Goal: Information Seeking & Learning: Learn about a topic

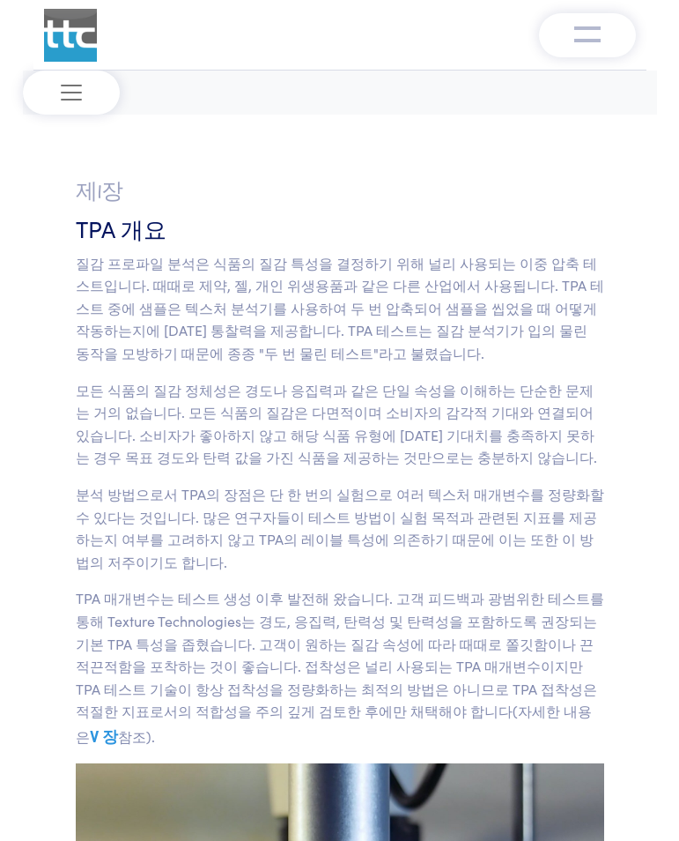
click at [219, 346] on p "질감 프로파일 분석은 식품의 질감 특성을 결정하기 위해 널리 사용되는 이중 압축 테스트입니다. 때때로 제약, 젤, 개인 위생용품과 같은 다른 …" at bounding box center [340, 308] width 529 height 113
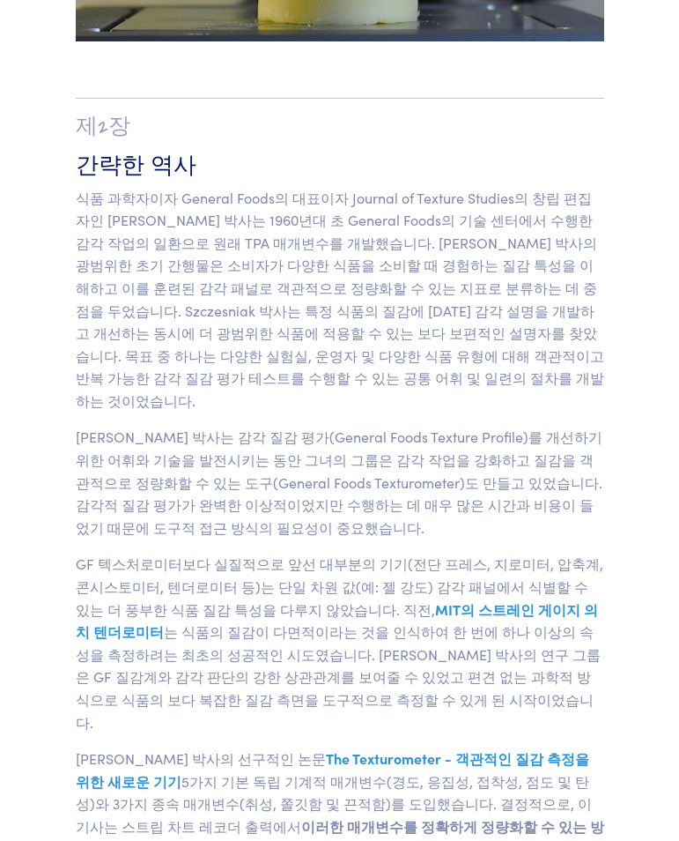
scroll to position [1057, 0]
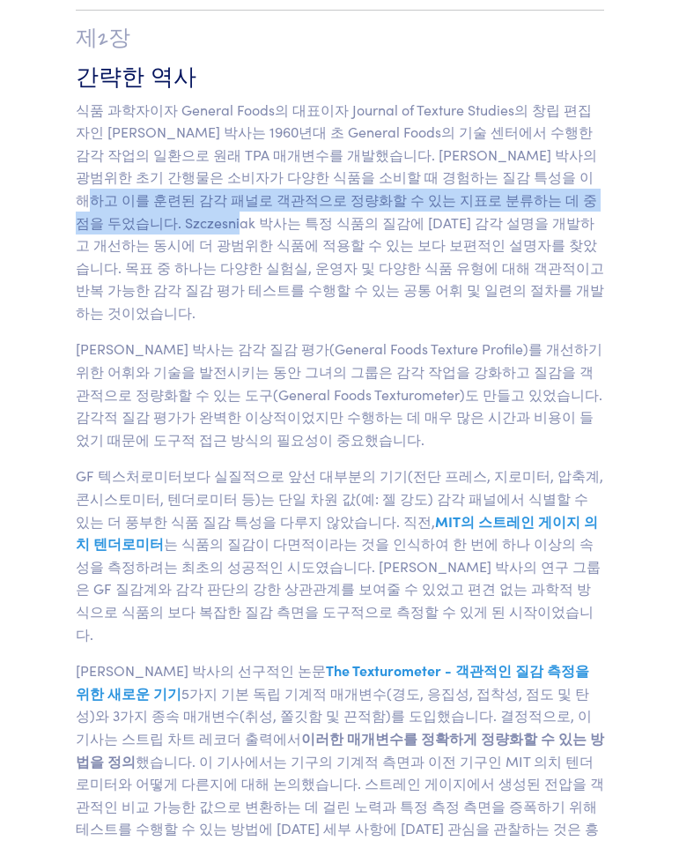
drag, startPoint x: 419, startPoint y: 159, endPoint x: 722, endPoint y: 169, distance: 303.3
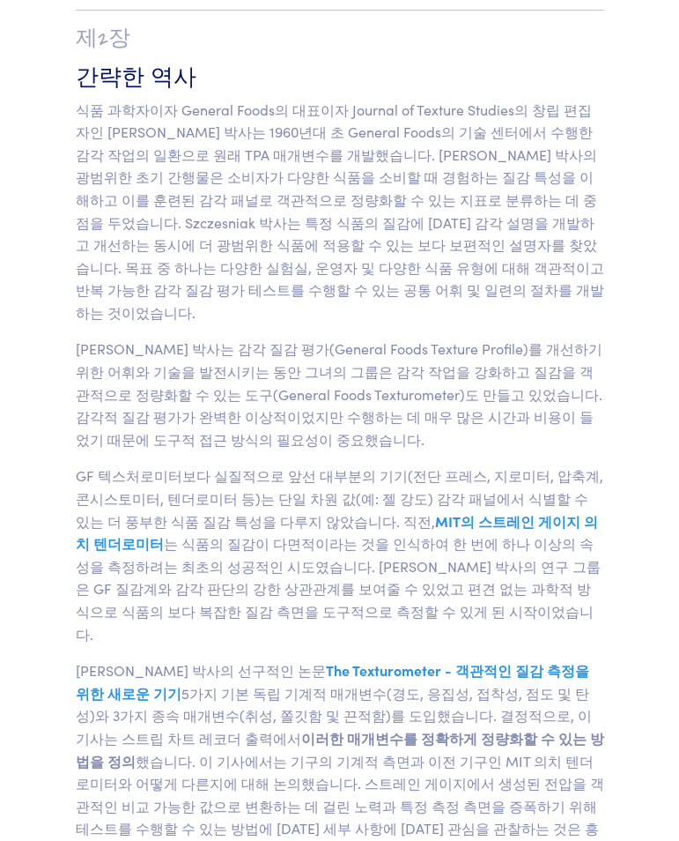
click at [293, 233] on p "식품 과학자이자 General Foods의 대표이자 Journal of Texture Studies의 창립 편집자인 [PERSON_NAME] …" at bounding box center [340, 212] width 529 height 226
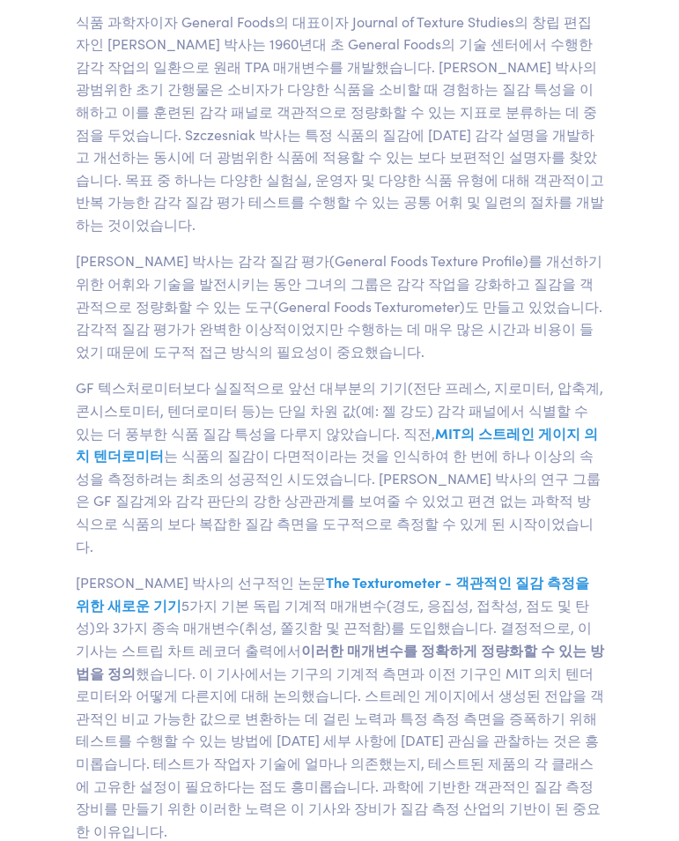
scroll to position [1234, 0]
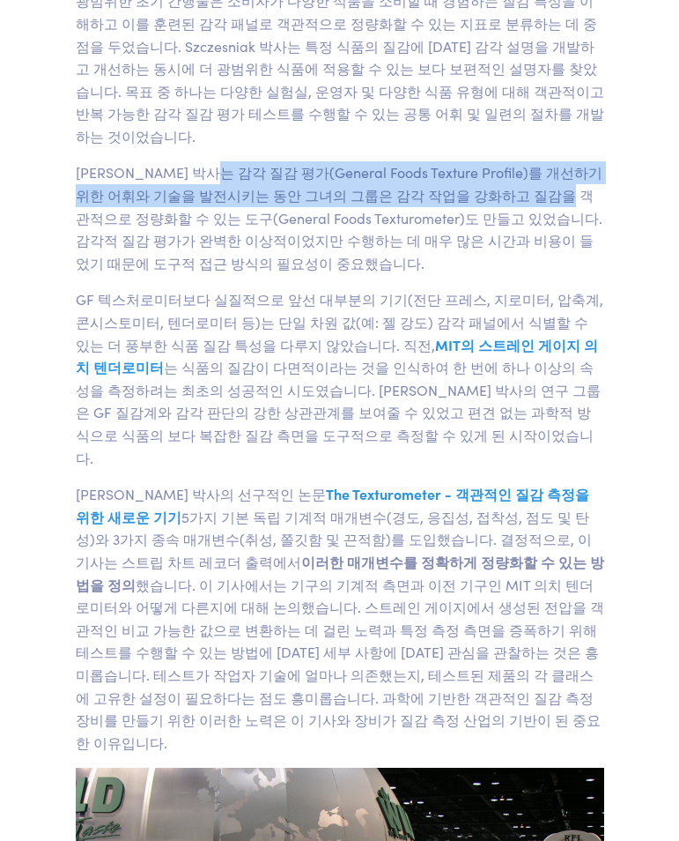
drag, startPoint x: 207, startPoint y: 128, endPoint x: 508, endPoint y: 151, distance: 301.3
click at [508, 161] on p "[PERSON_NAME] 박사는 감각 질감 평가(General Foods Texture Profile)를 개선하기 위한 어휘와 기술을 발전시키…" at bounding box center [340, 217] width 529 height 113
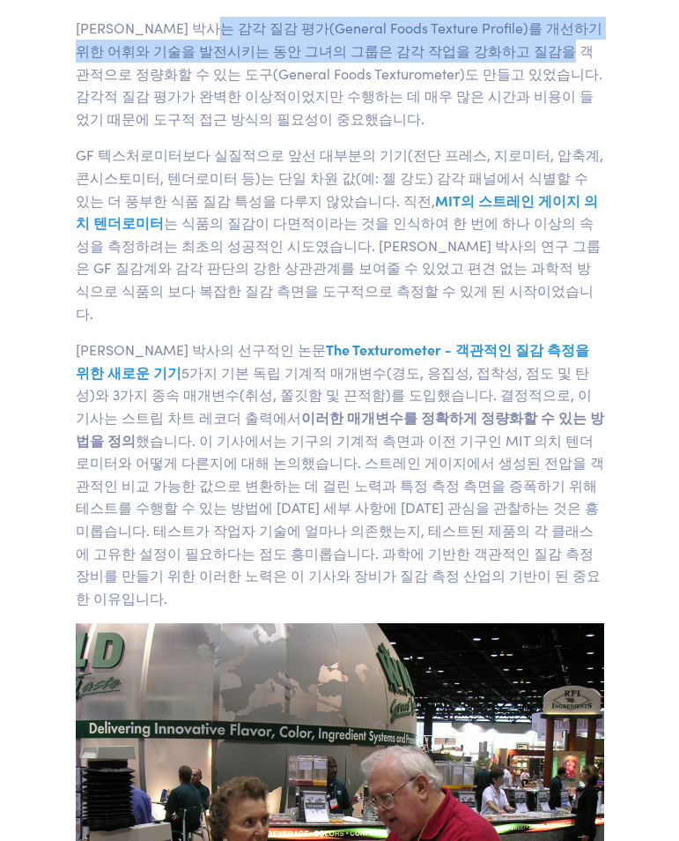
scroll to position [1410, 0]
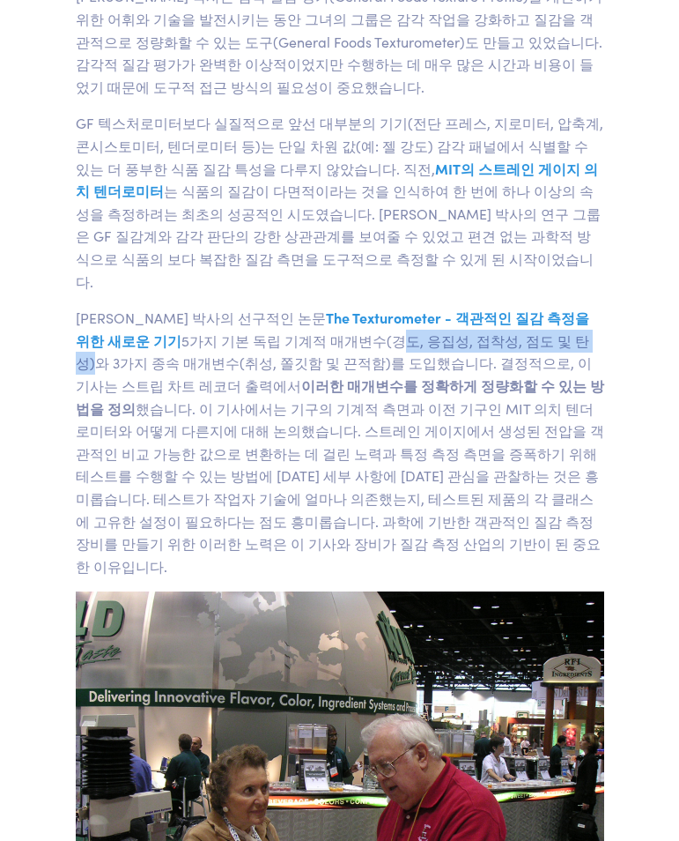
drag, startPoint x: 302, startPoint y: 273, endPoint x: 494, endPoint y: 277, distance: 192.1
click at [494, 330] on font "5가지 기본 독립 기계적 매개변수(경도, 응집성, 접착성, 점도 및 탄성)와 3가지 종속 매개변수(취성, 쫄깃함 및 끈적함)를 도입했습니다. …" at bounding box center [340, 452] width 529 height 245
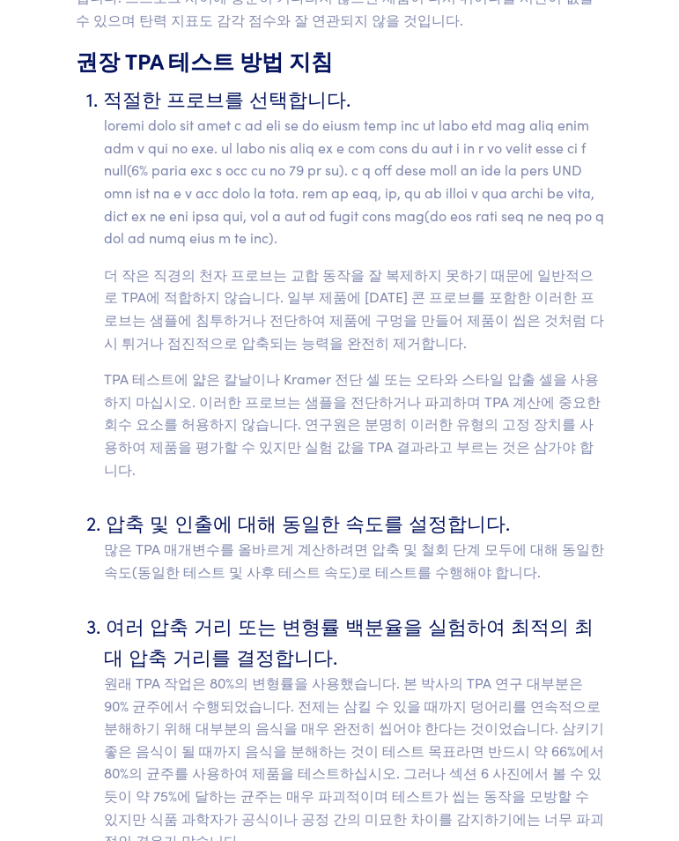
scroll to position [7225, 0]
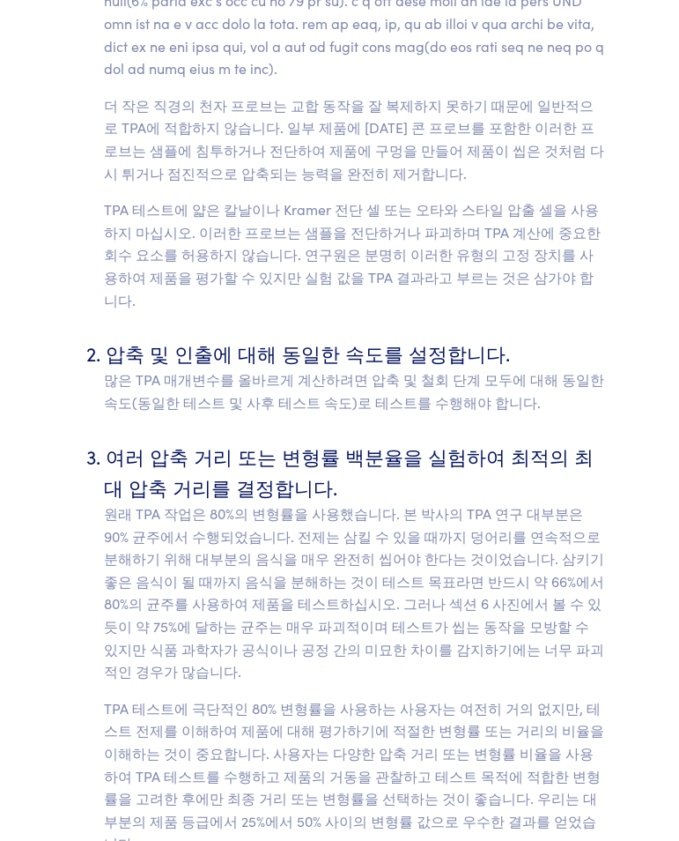
drag, startPoint x: 357, startPoint y: 538, endPoint x: 367, endPoint y: 561, distance: 24.9
click at [357, 538] on p "원래 TPA 작업은 80%의 변형률을 사용했습니다. 본 박사의 TPA 연구 대부분은 90% 균주에서 수행되었습니다. 전제는 삼킬 수 있을 때까…" at bounding box center [354, 592] width 500 height 181
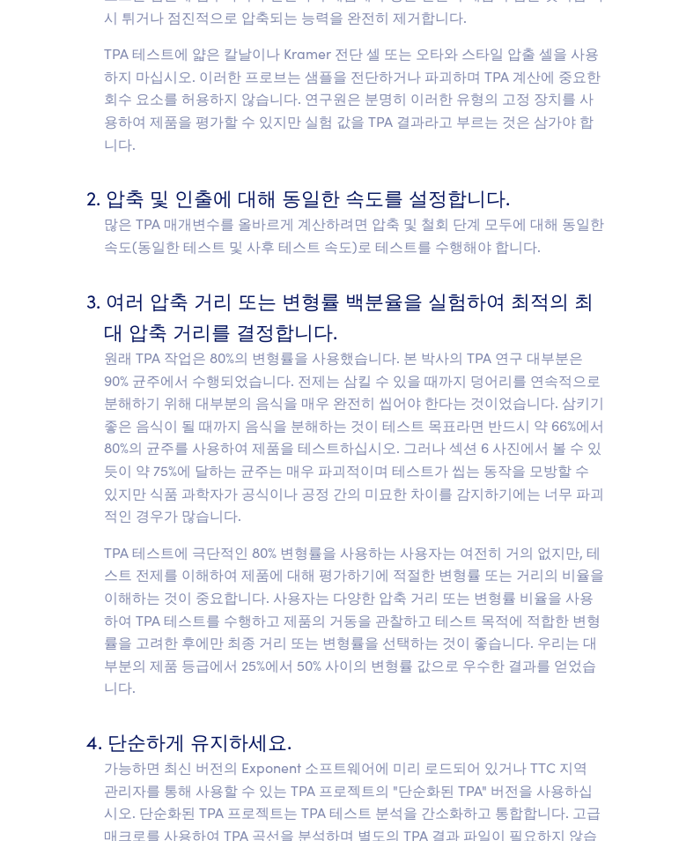
scroll to position [7401, 0]
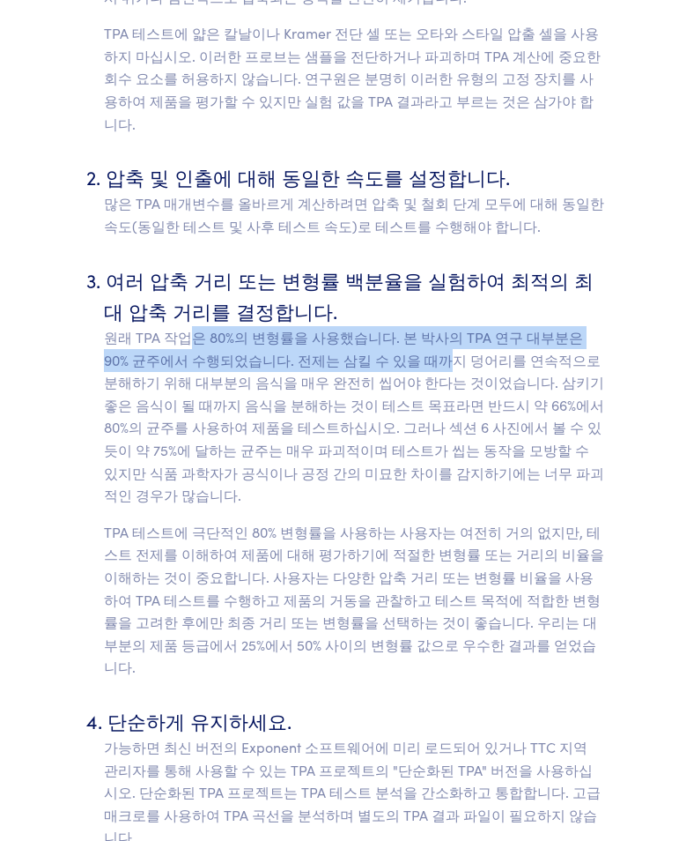
drag, startPoint x: 188, startPoint y: 364, endPoint x: 394, endPoint y: 372, distance: 206.3
click at [394, 372] on p "원래 TPA 작업은 80%의 변형률을 사용했습니다. 본 박사의 TPA 연구 대부분은 90% 균주에서 수행되었습니다. 전제는 삼킬 수 있을 때까…" at bounding box center [354, 416] width 500 height 181
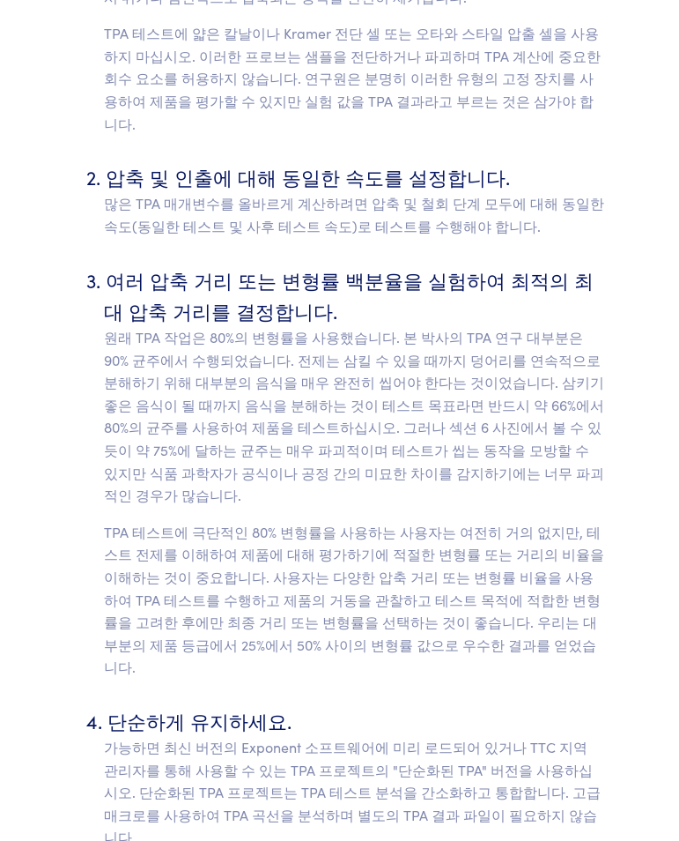
click at [385, 407] on p "원래 TPA 작업은 80%의 변형률을 사용했습니다. 본 박사의 TPA 연구 대부분은 90% 균주에서 수행되었습니다. 전제는 삼킬 수 있을 때까…" at bounding box center [354, 416] width 500 height 181
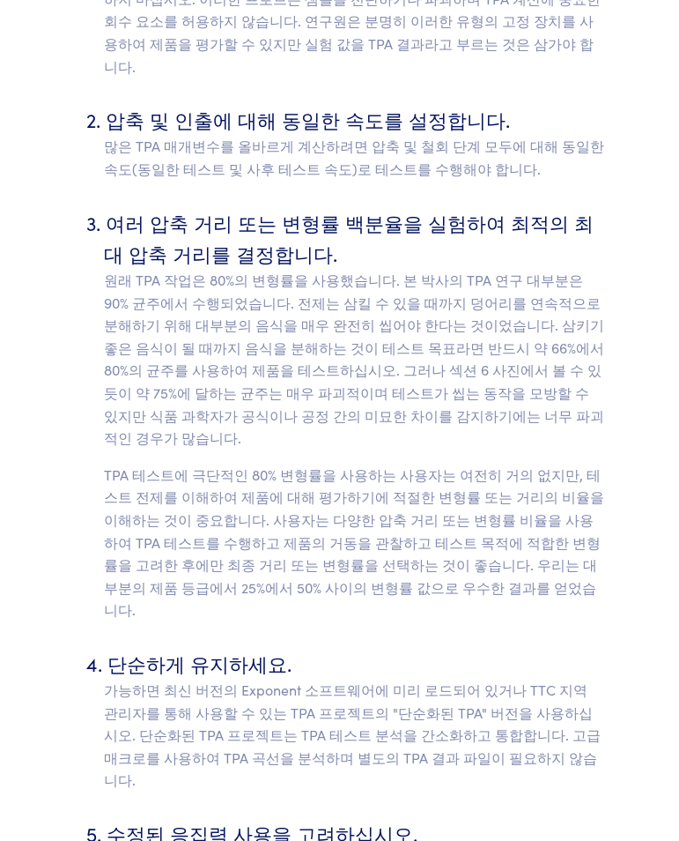
scroll to position [7489, 0]
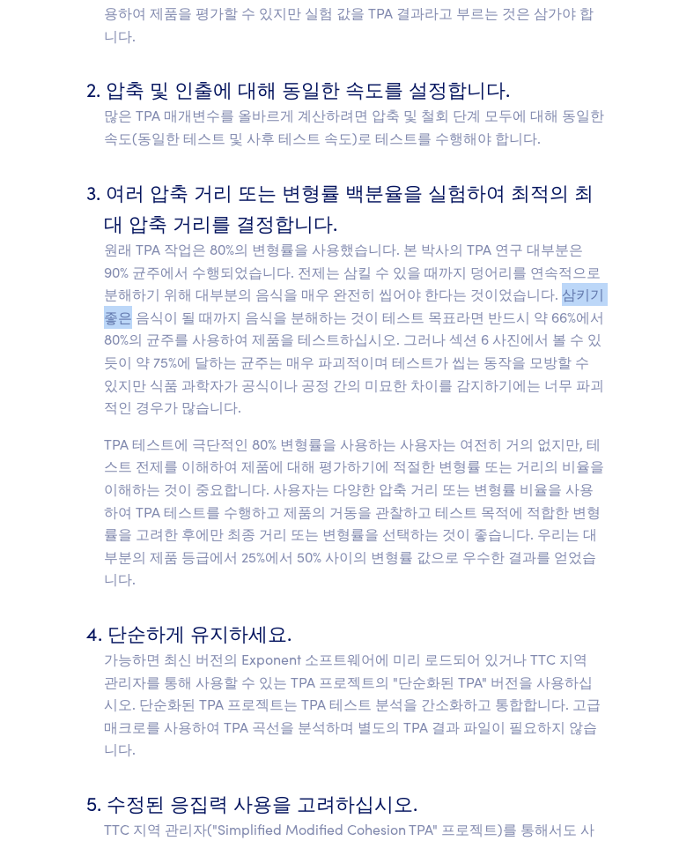
drag, startPoint x: 458, startPoint y: 320, endPoint x: 611, endPoint y: 320, distance: 152.4
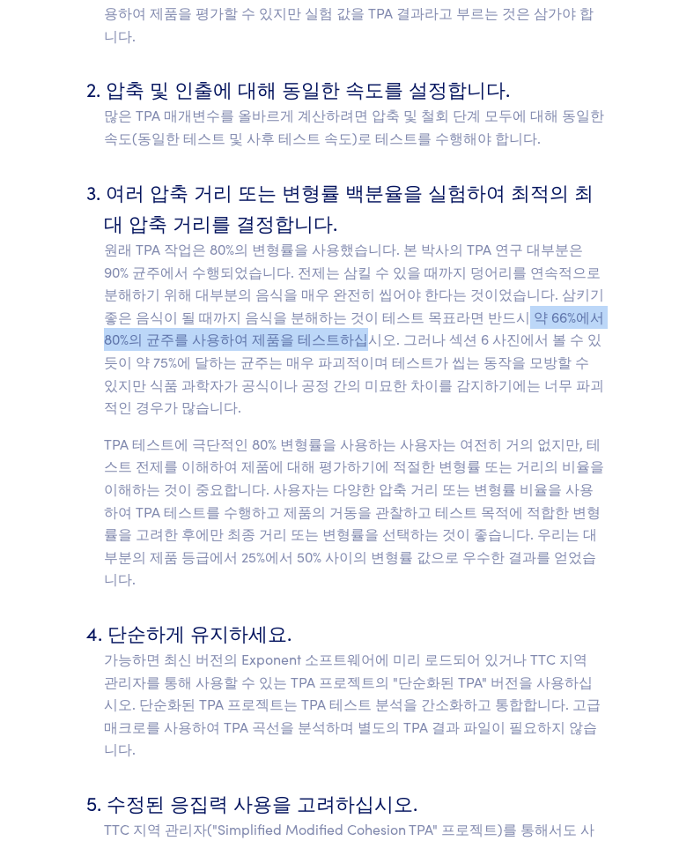
drag, startPoint x: 392, startPoint y: 336, endPoint x: 232, endPoint y: 355, distance: 161.5
click at [232, 355] on p "원래 TPA 작업은 80%의 변형률을 사용했습니다. 본 박사의 TPA 연구 대부분은 90% 균주에서 수행되었습니다. 전제는 삼킬 수 있을 때까…" at bounding box center [354, 328] width 500 height 181
click at [300, 447] on p "TPA 테스트에 극단적인 80% 변형률을 사용하는 사용자는 여전히 거의 없지만, 테스트 전제를 이해하여 제품에 대해 평가하기에 적절한 변형률 …" at bounding box center [354, 512] width 500 height 158
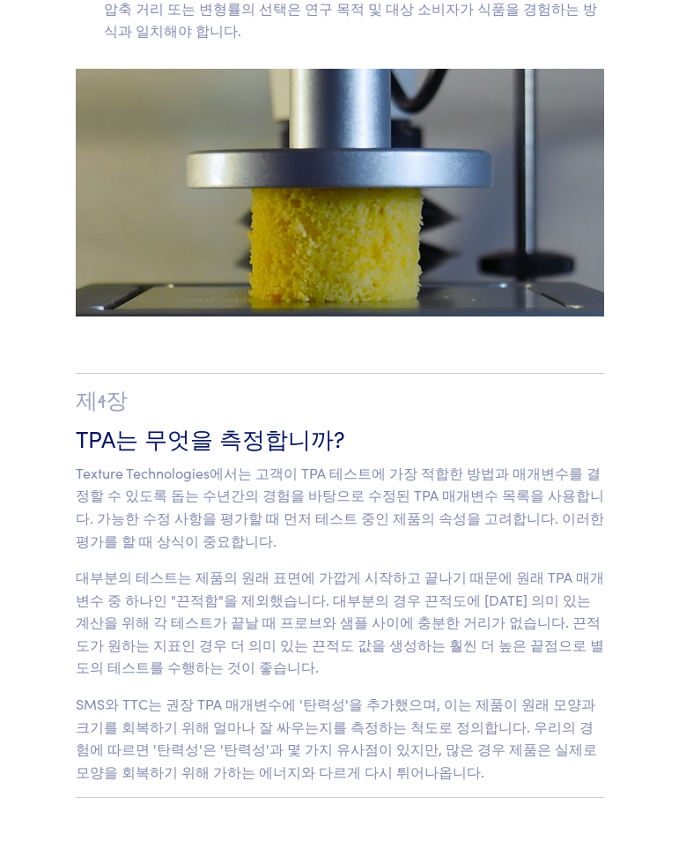
scroll to position [10045, 0]
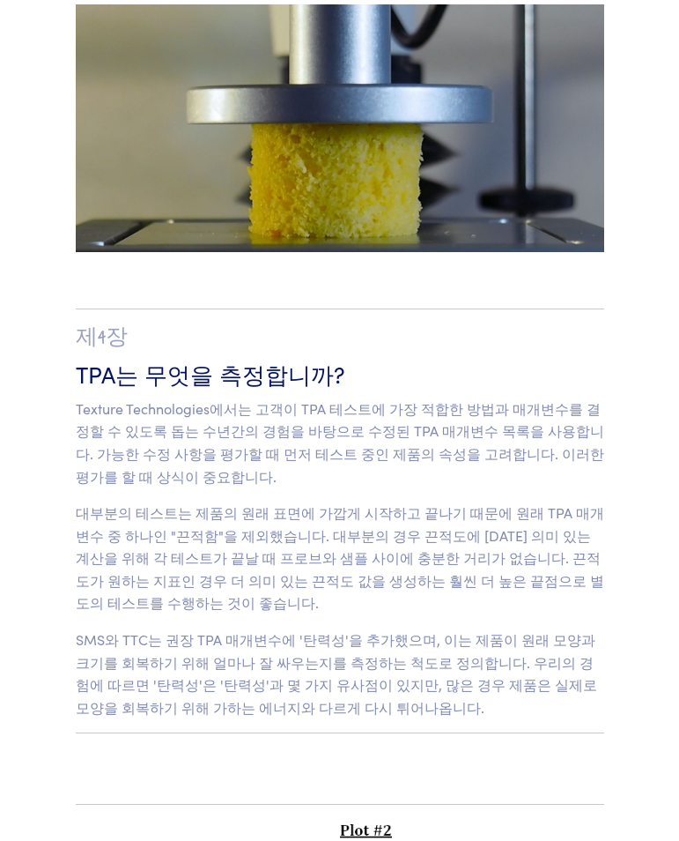
click at [369, 501] on p "대부분의 테스트는 제품의 원래 표면에 가깝게 시작하고 끝나기 때문에 원래 TPA 매개변수 중 하나인 "끈적함"을 제외했습니다. 대부분의 경우 …" at bounding box center [340, 557] width 529 height 113
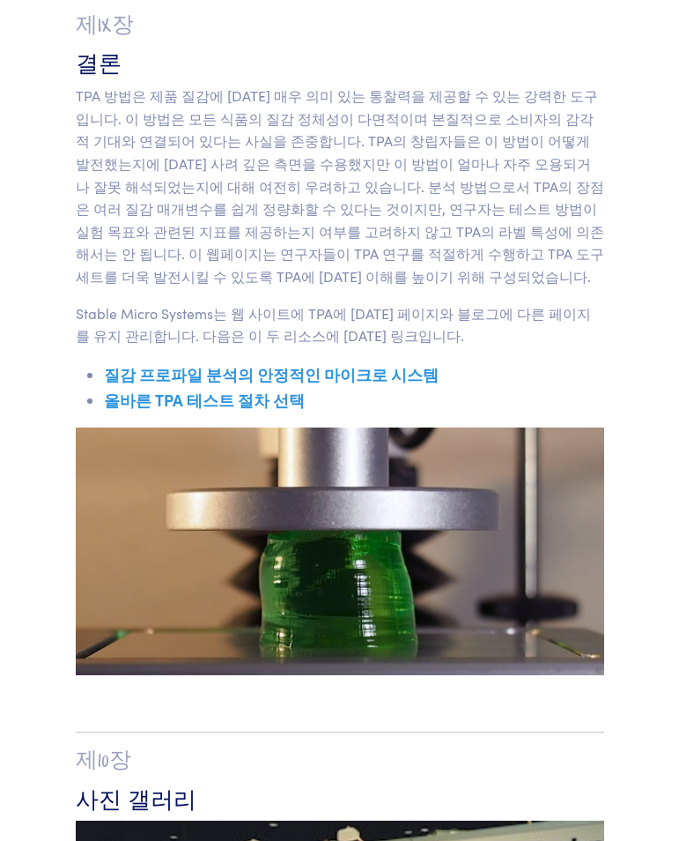
scroll to position [20794, 0]
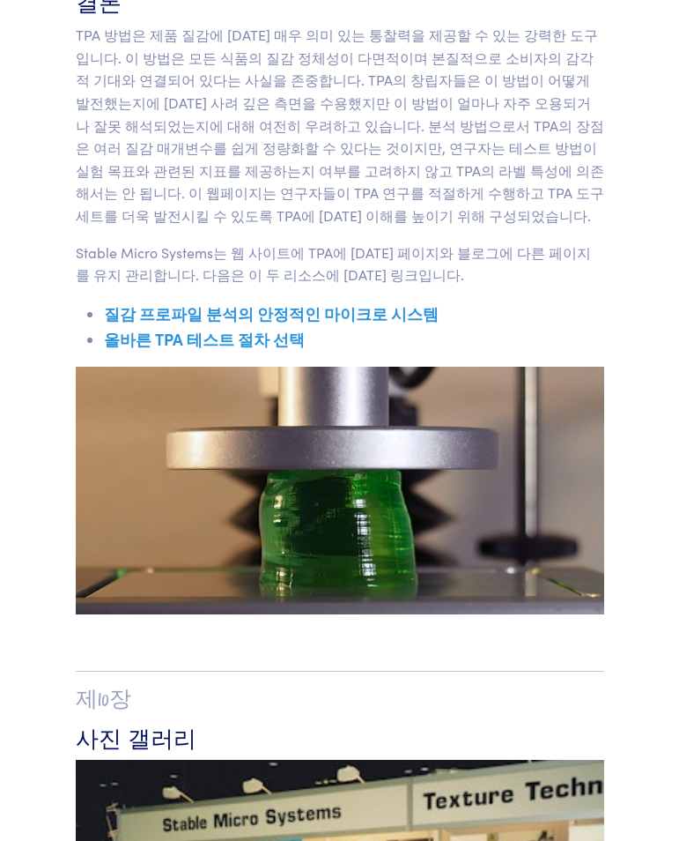
click at [291, 302] on link "질감 프로파일 분석의 안정적인 마이크로 시스템" at bounding box center [271, 313] width 335 height 22
click at [246, 328] on link "올바른 TPA 테스트 절차 선택" at bounding box center [204, 339] width 201 height 22
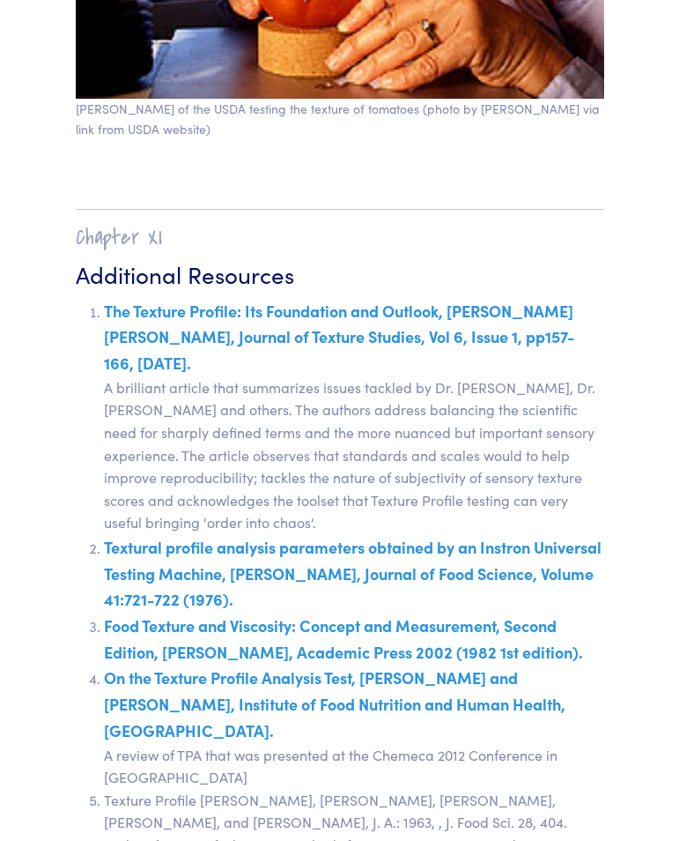
scroll to position [23878, 0]
